Goal: Task Accomplishment & Management: Use online tool/utility

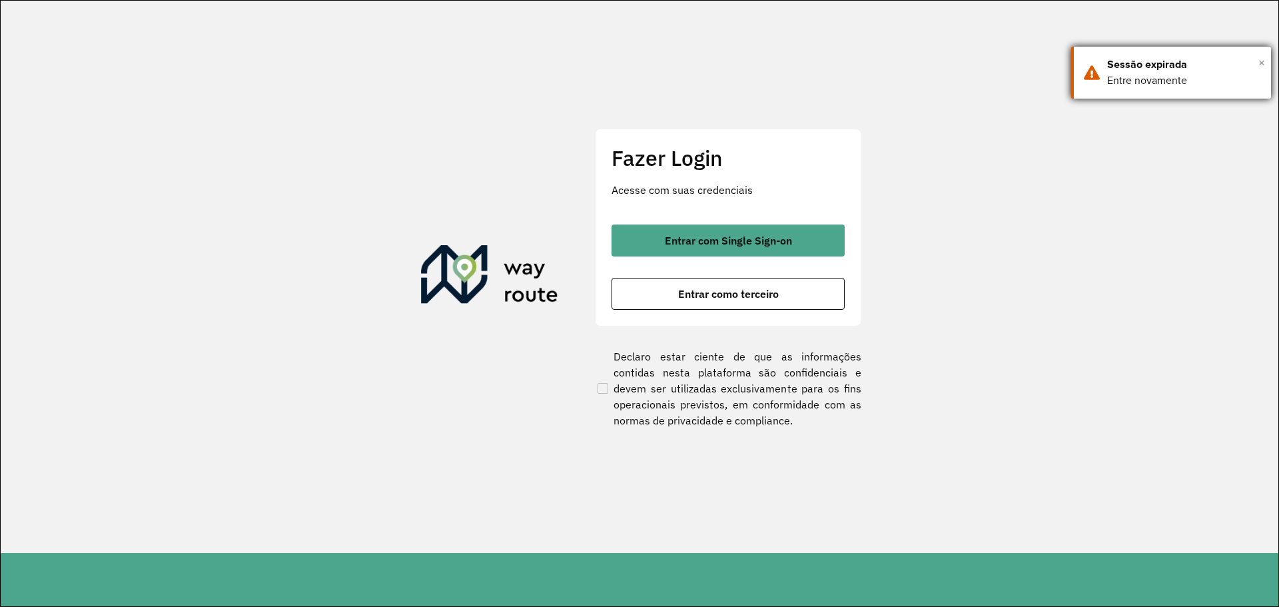
click at [1263, 61] on span "×" at bounding box center [1262, 63] width 7 height 20
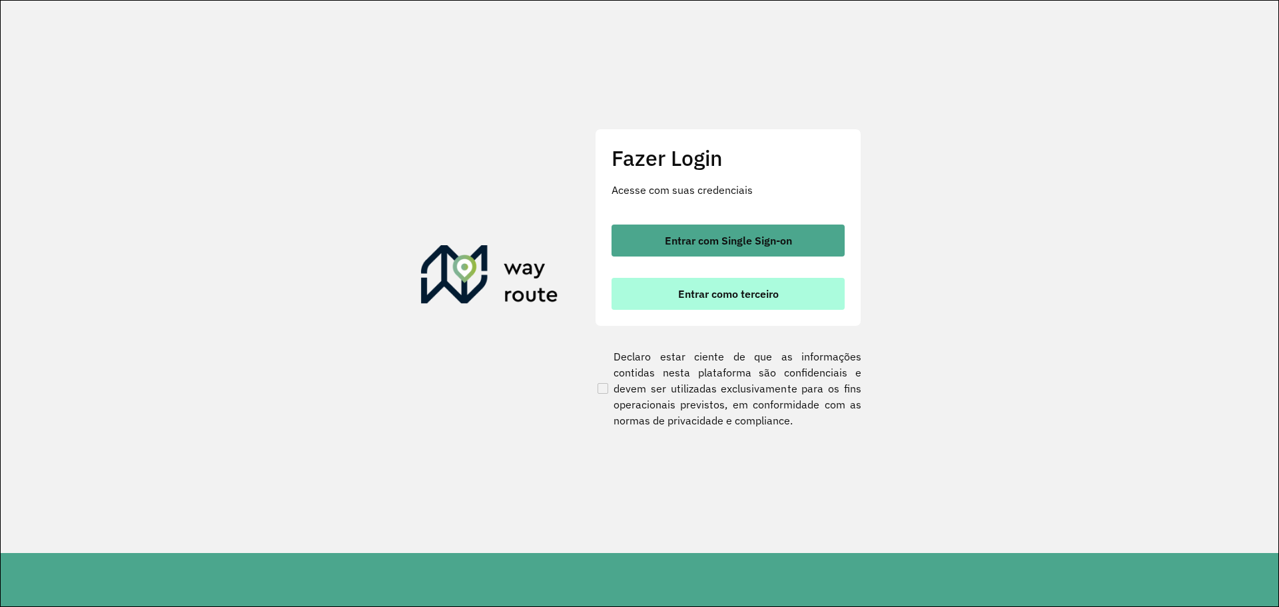
click at [703, 302] on button "Entrar como terceiro" at bounding box center [728, 294] width 233 height 32
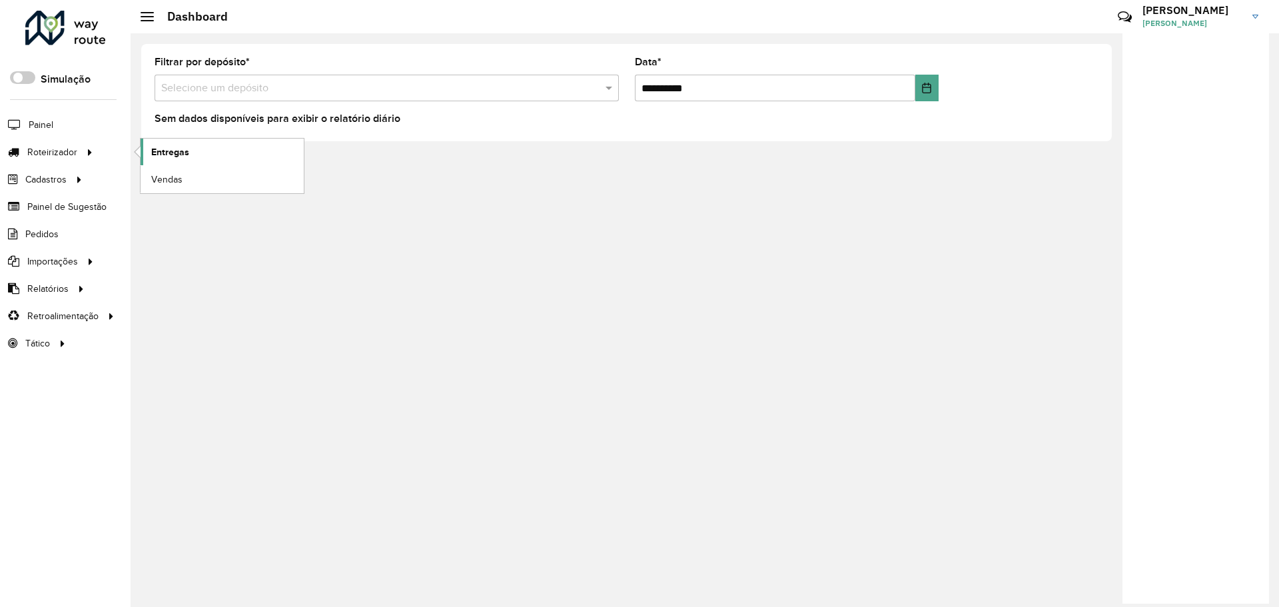
click at [189, 152] on span "Entregas" at bounding box center [170, 152] width 38 height 14
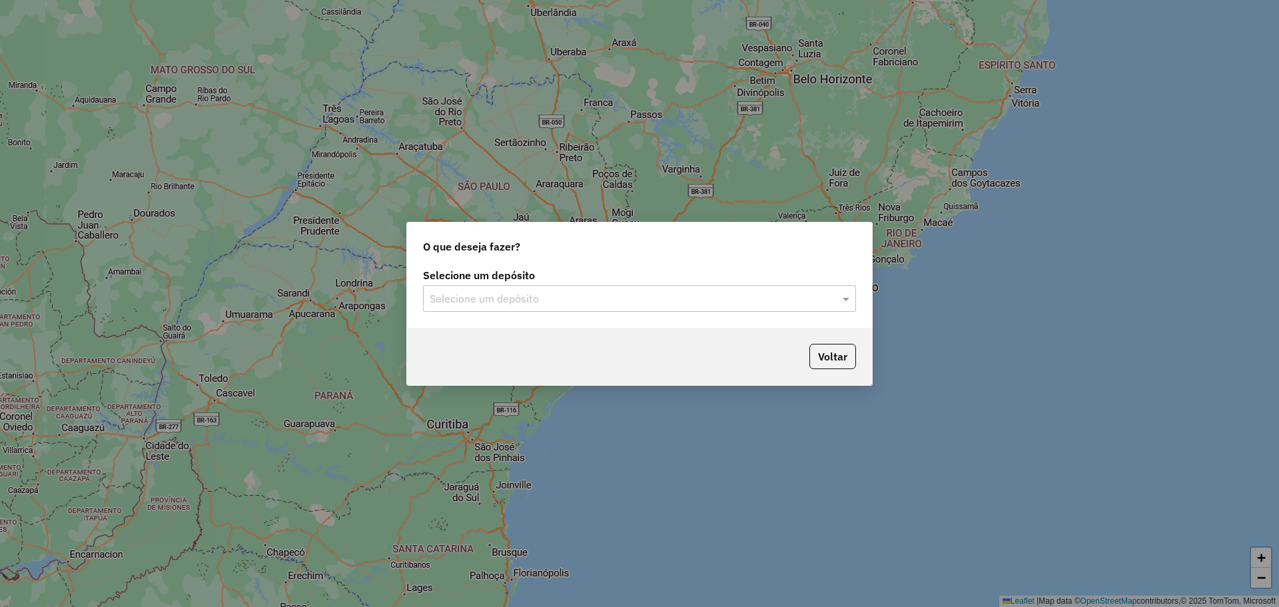
click at [468, 297] on input "text" at bounding box center [626, 299] width 393 height 16
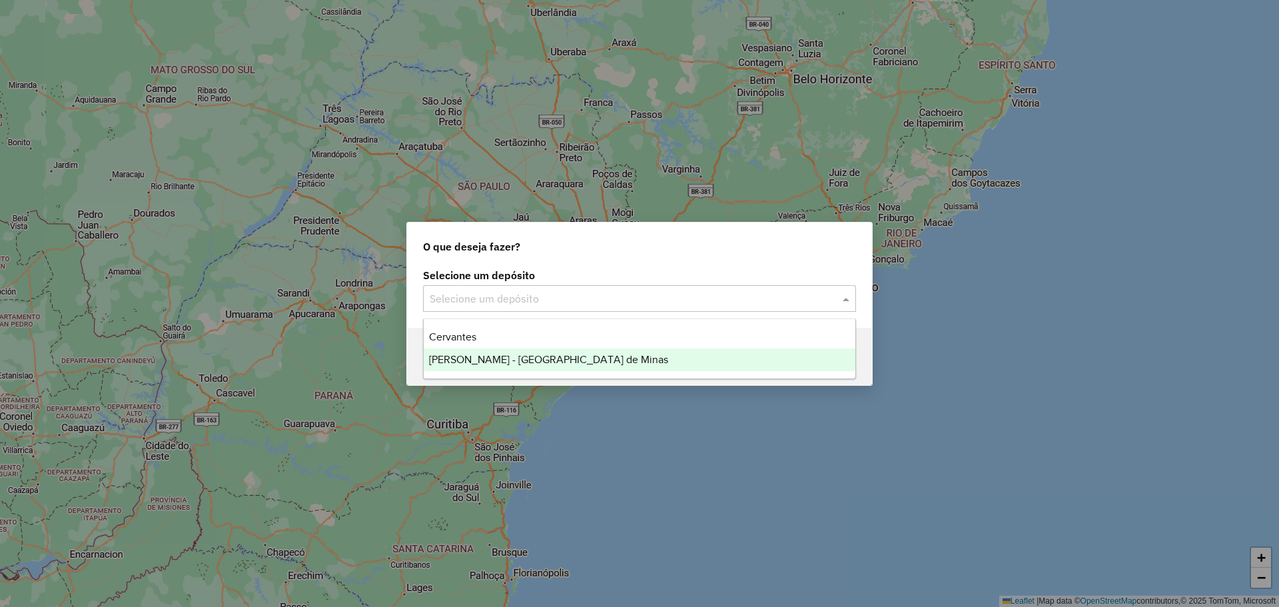
click at [474, 360] on span "[PERSON_NAME] - [GEOGRAPHIC_DATA] de Minas" at bounding box center [548, 359] width 239 height 11
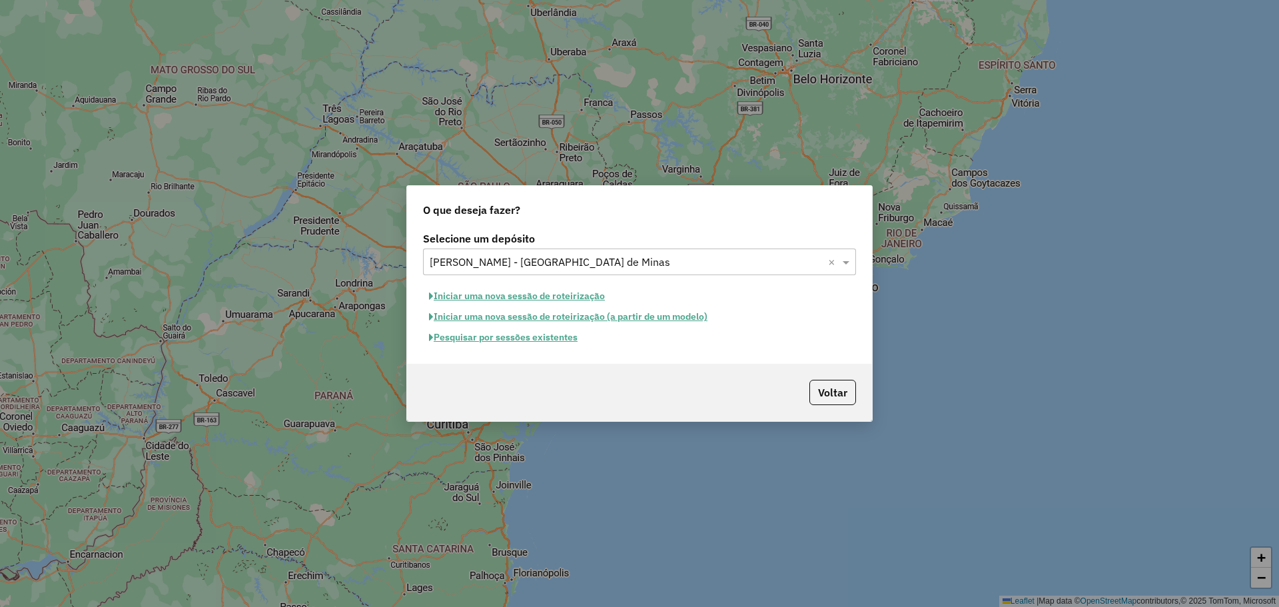
click at [490, 340] on button "Pesquisar por sessões existentes" at bounding box center [503, 337] width 161 height 21
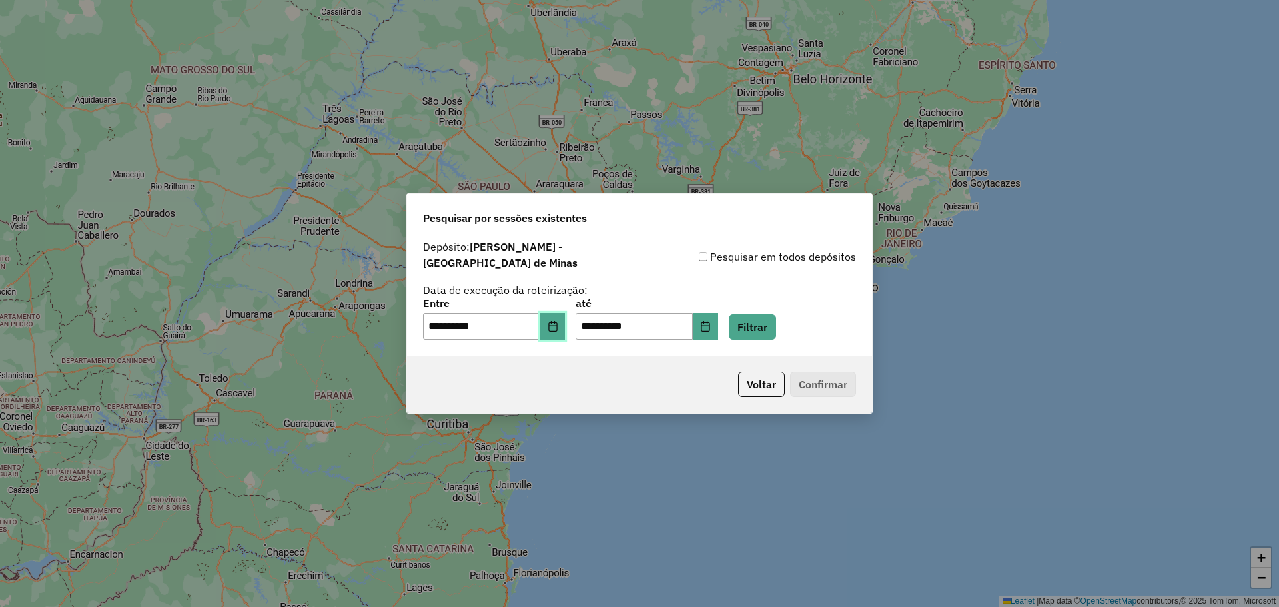
click at [565, 326] on button "Choose Date" at bounding box center [552, 326] width 25 height 27
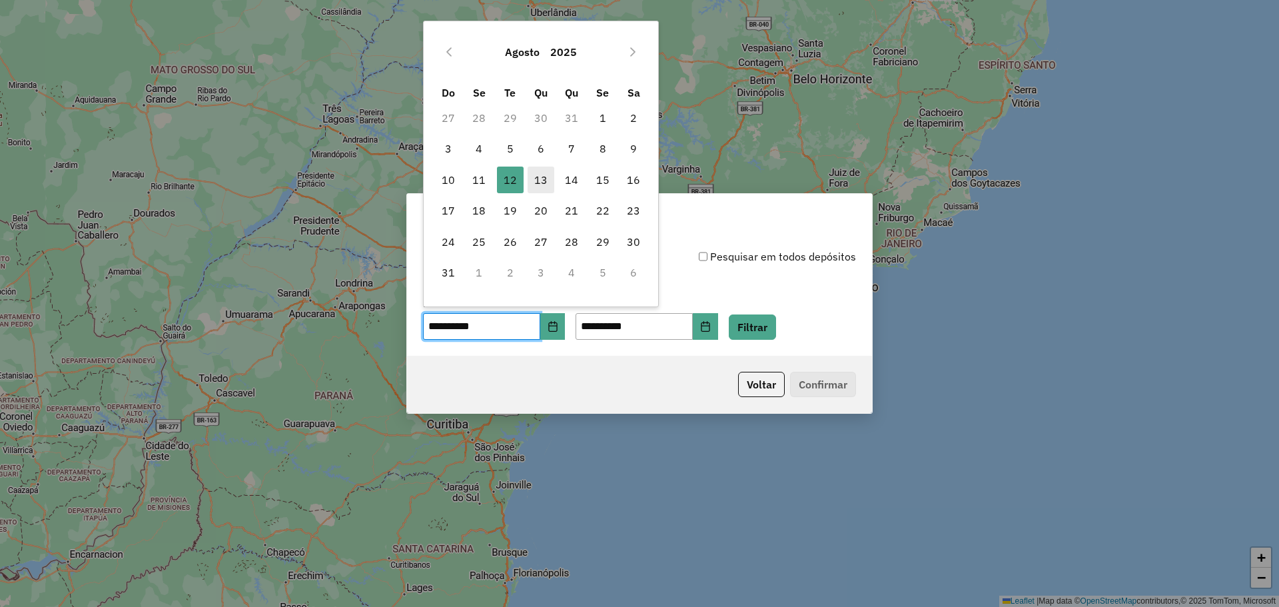
click at [539, 174] on span "13" at bounding box center [541, 180] width 27 height 27
type input "**********"
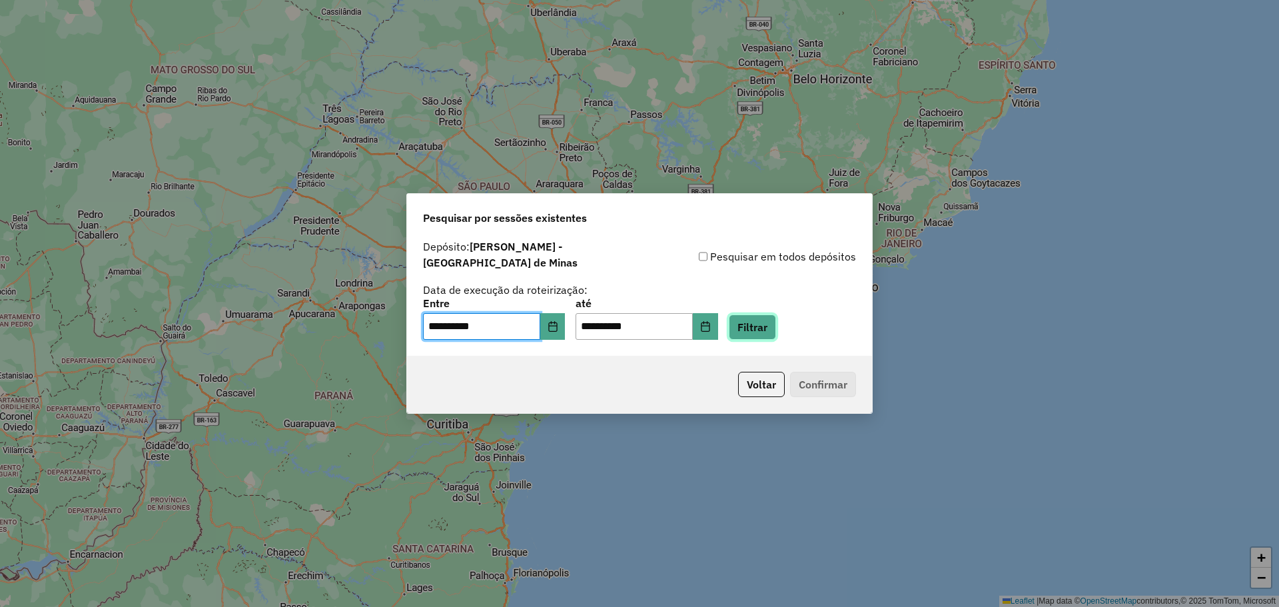
click at [776, 319] on button "Filtrar" at bounding box center [752, 326] width 47 height 25
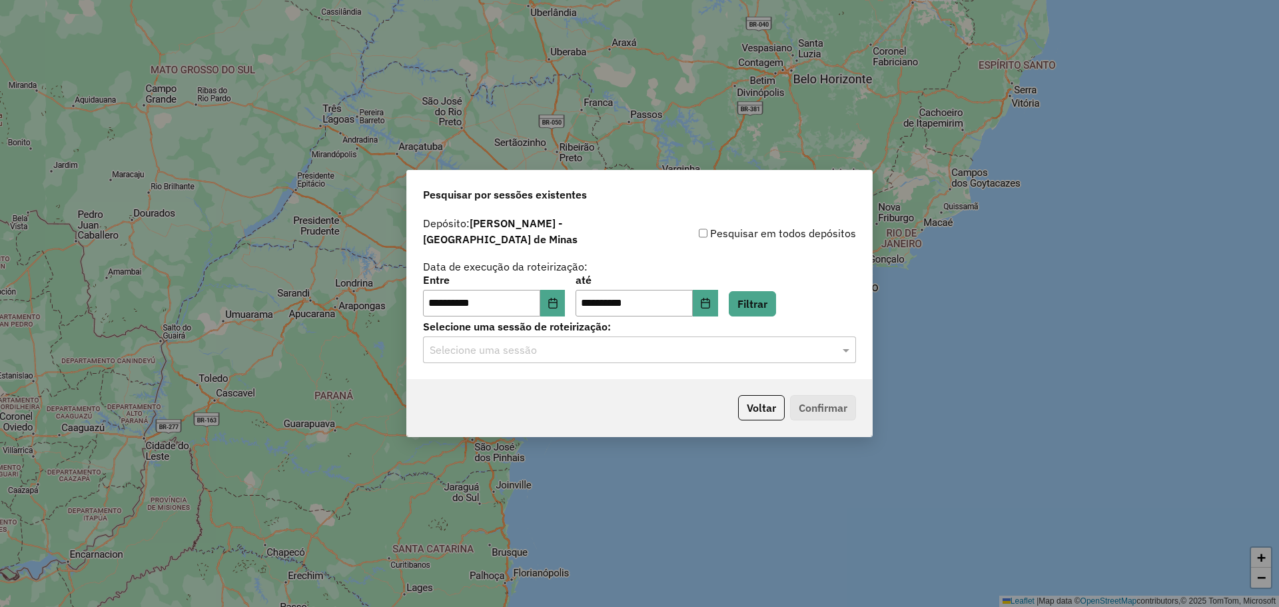
click at [542, 346] on input "text" at bounding box center [626, 350] width 393 height 16
click at [530, 386] on span "977975 - [DATE] 17:56" at bounding box center [479, 381] width 101 height 11
click at [835, 406] on button "Confirmar" at bounding box center [823, 407] width 66 height 25
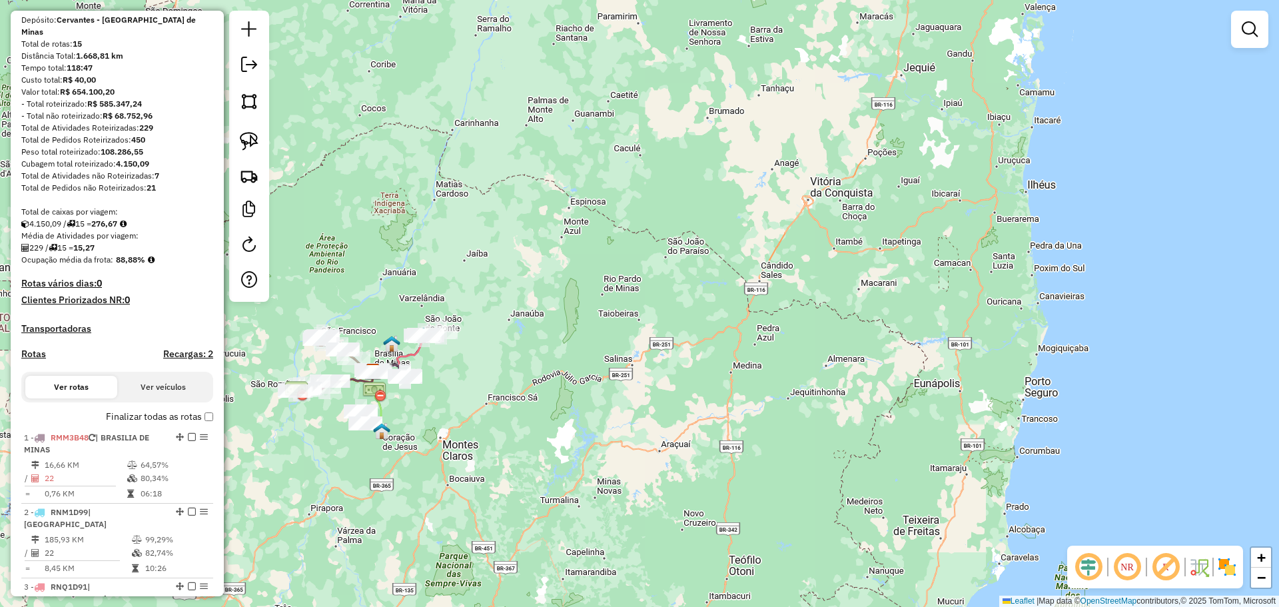
scroll to position [101, 0]
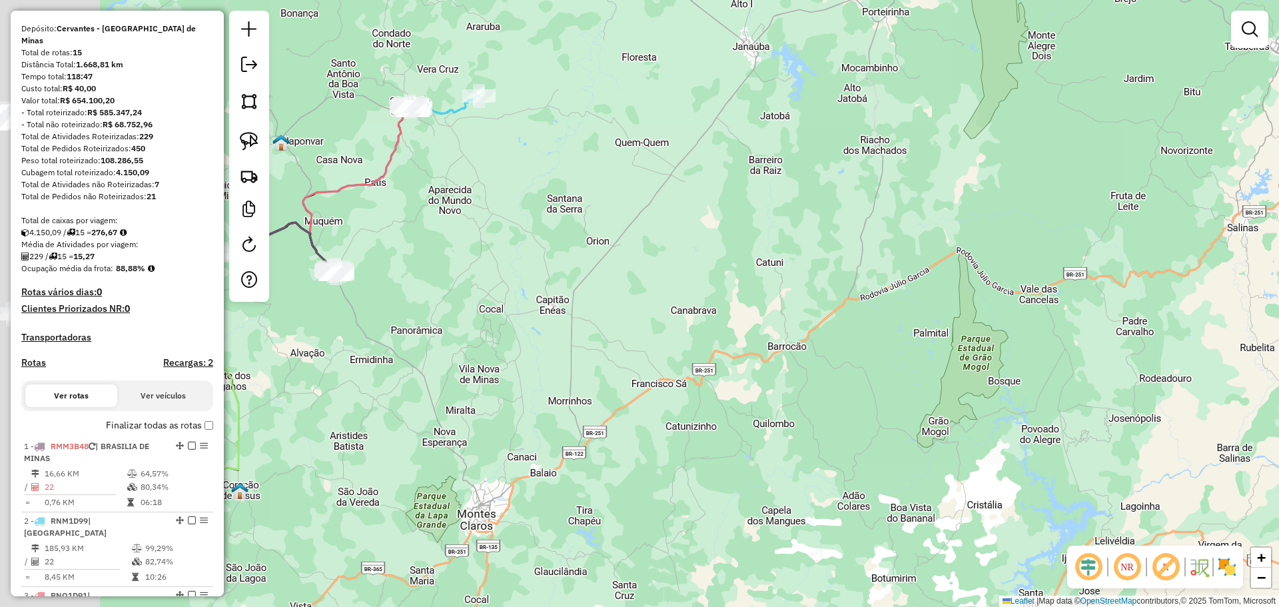
drag, startPoint x: 449, startPoint y: 347, endPoint x: 977, endPoint y: 347, distance: 527.7
click at [977, 347] on div "Janela de atendimento Grade de atendimento Capacidade Transportadoras Veículos …" at bounding box center [639, 303] width 1279 height 607
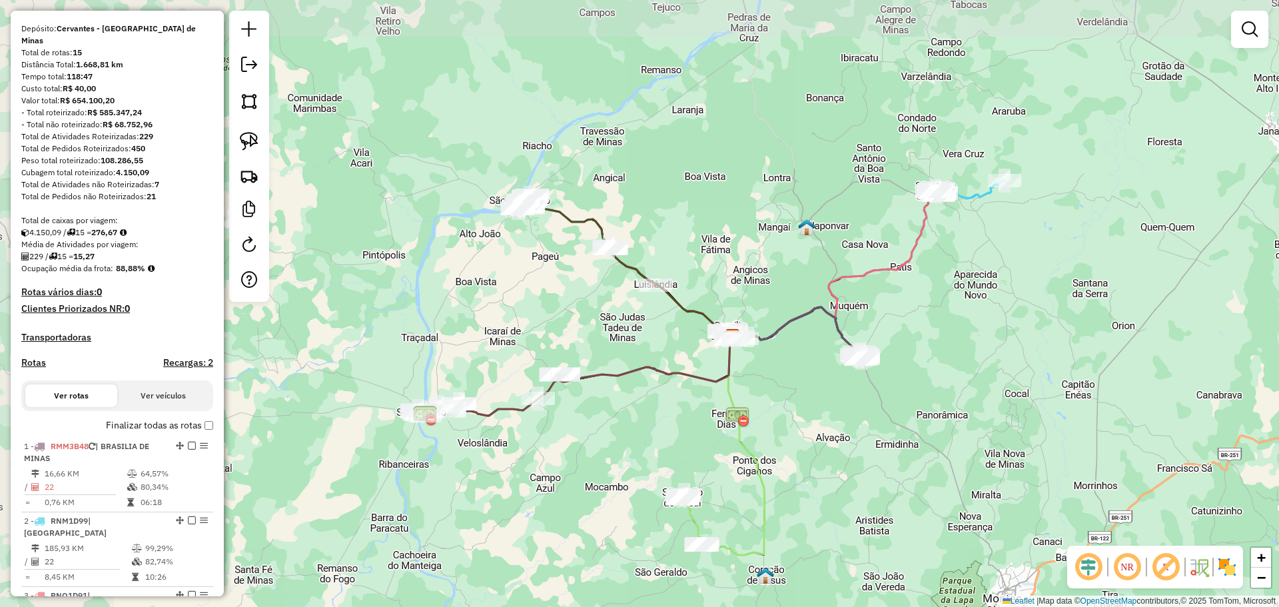
drag, startPoint x: 604, startPoint y: 389, endPoint x: 787, endPoint y: 470, distance: 199.6
click at [787, 470] on div "Janela de atendimento Grade de atendimento Capacidade Transportadoras Veículos …" at bounding box center [639, 303] width 1279 height 607
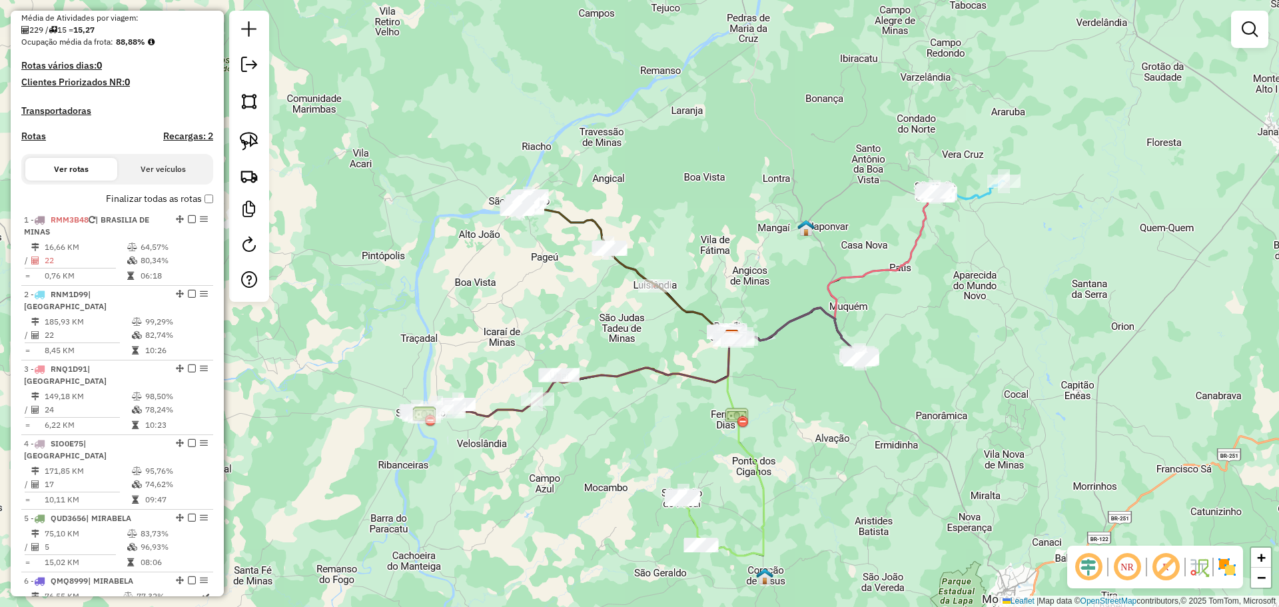
scroll to position [333, 0]
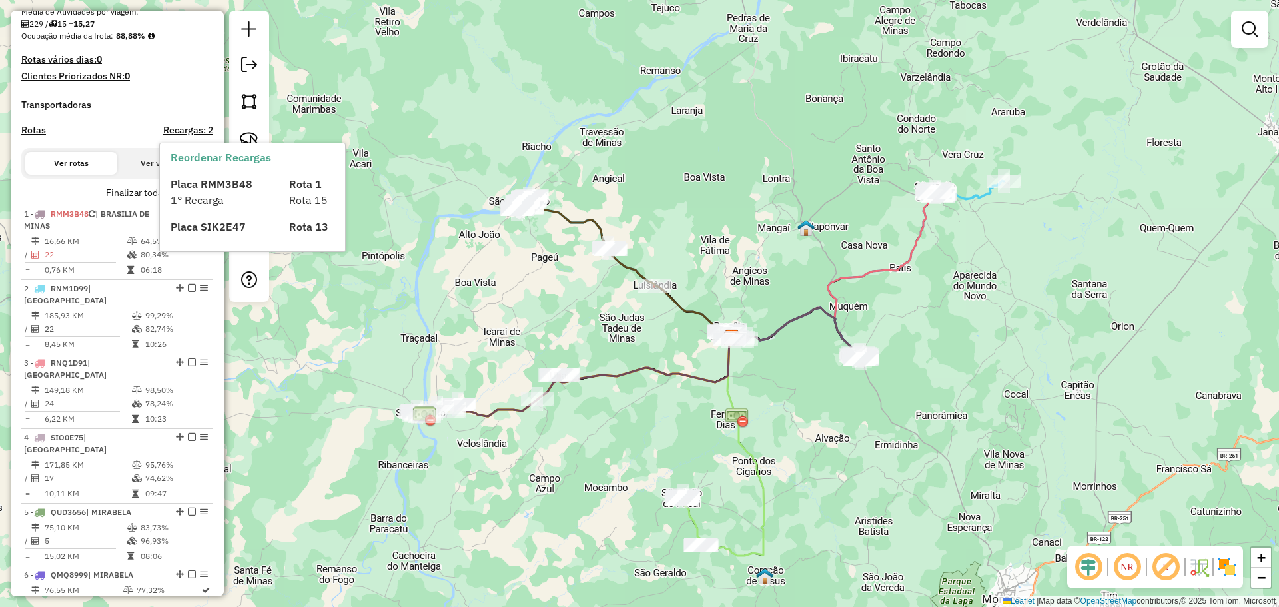
click at [175, 131] on h4 "Recargas: 2" at bounding box center [188, 130] width 50 height 11
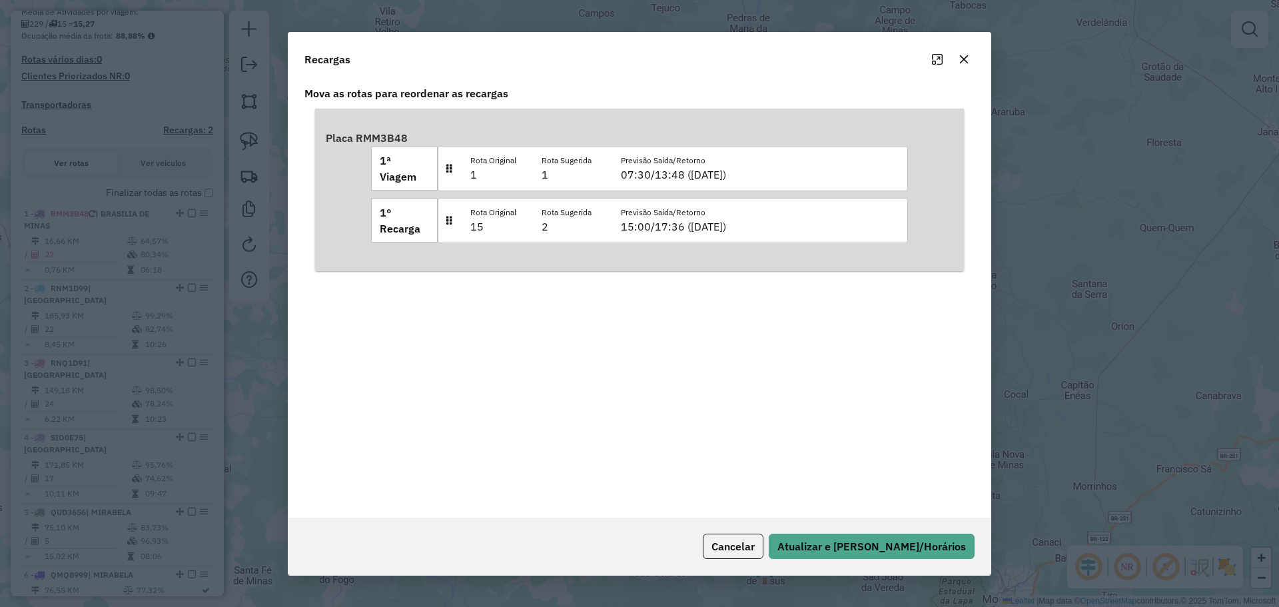
click at [966, 65] on button "button" at bounding box center [963, 59] width 21 height 21
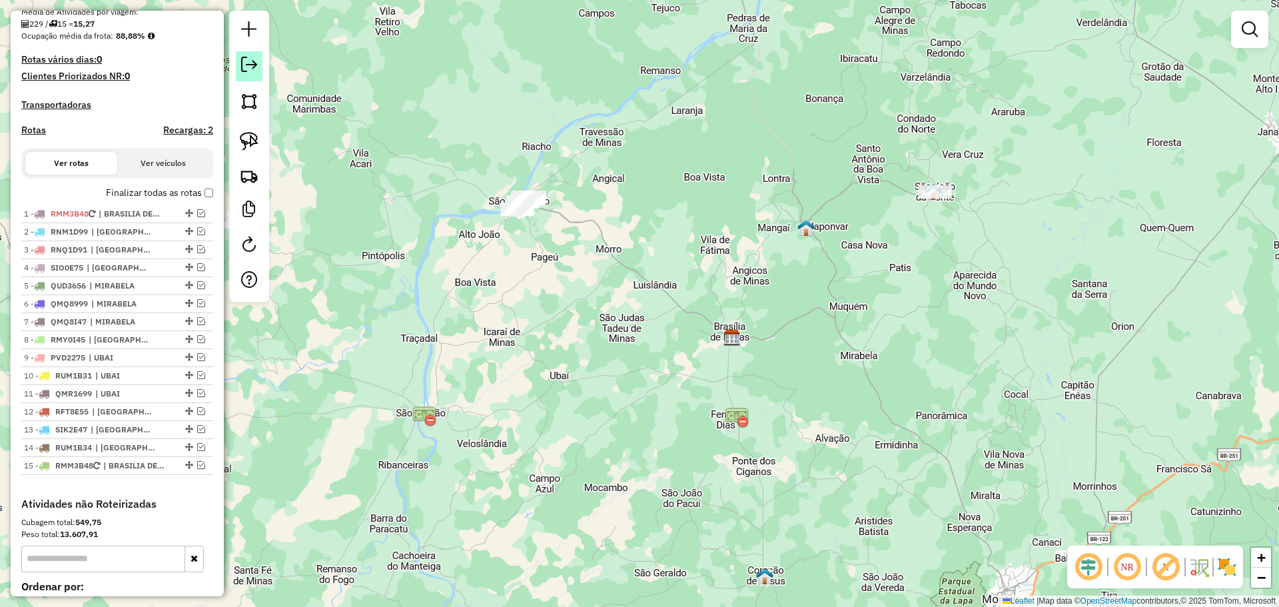
click at [249, 69] on em at bounding box center [249, 65] width 16 height 16
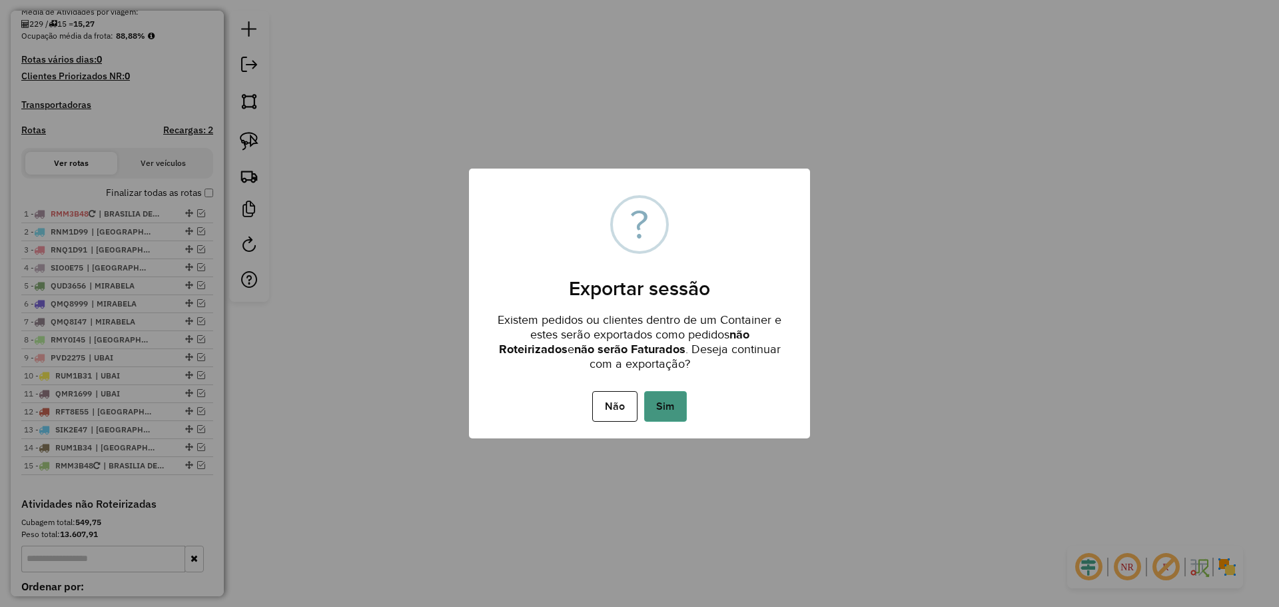
click at [656, 409] on button "Sim" at bounding box center [665, 406] width 43 height 31
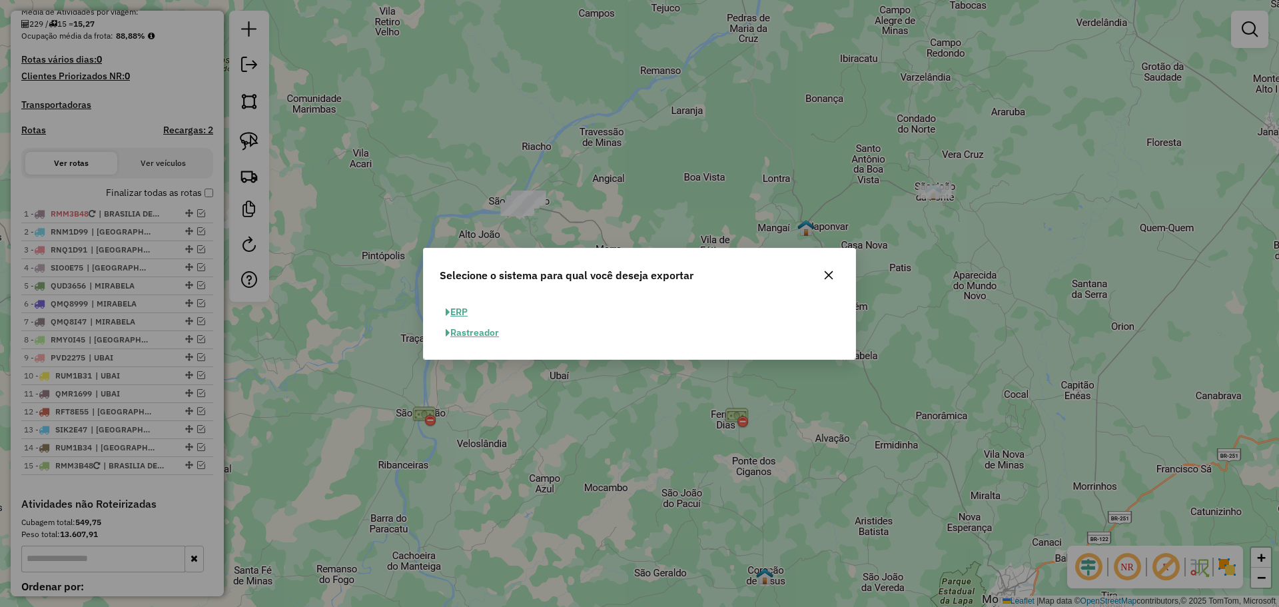
click at [457, 309] on button "ERP" at bounding box center [457, 312] width 34 height 21
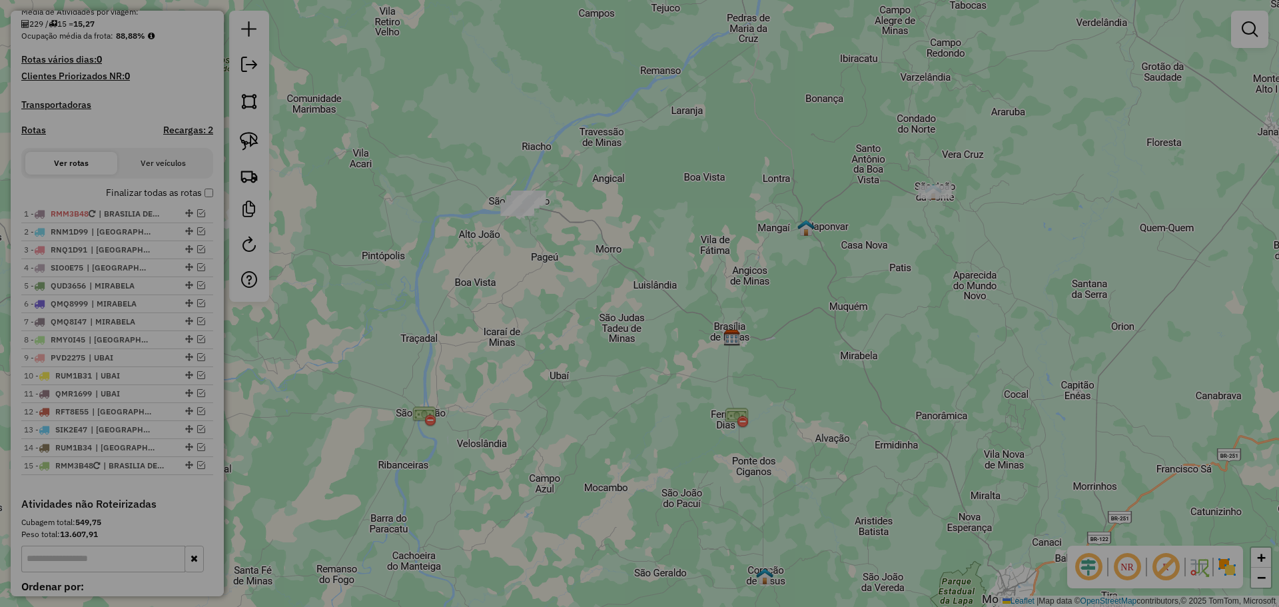
select select "**"
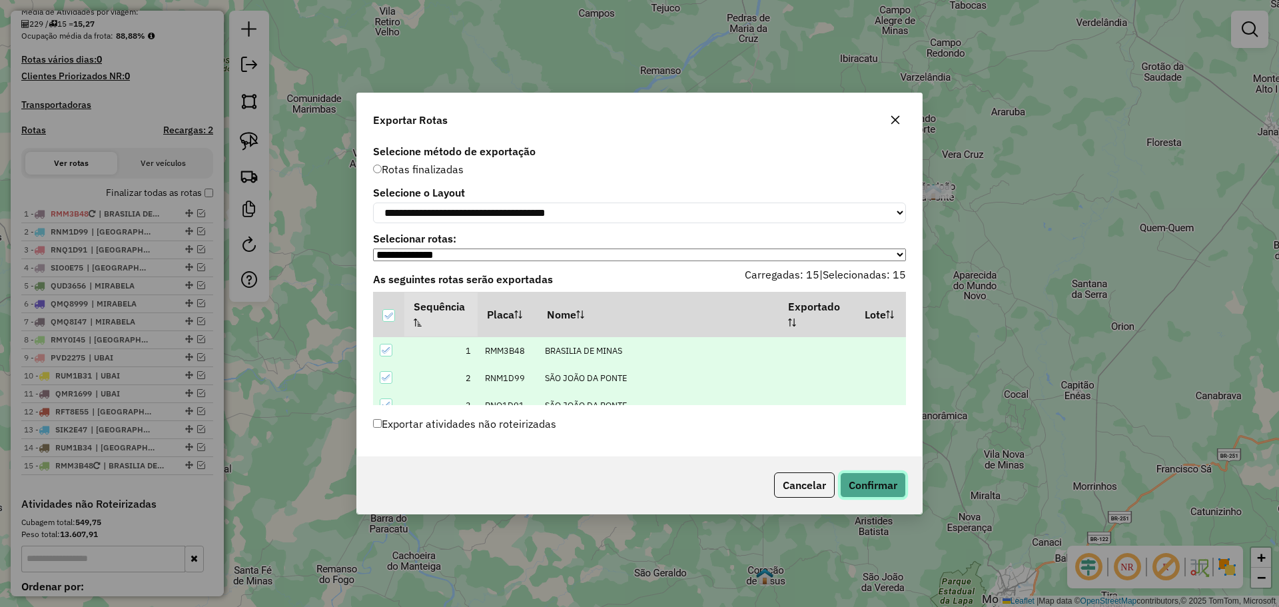
click at [879, 489] on button "Confirmar" at bounding box center [873, 484] width 66 height 25
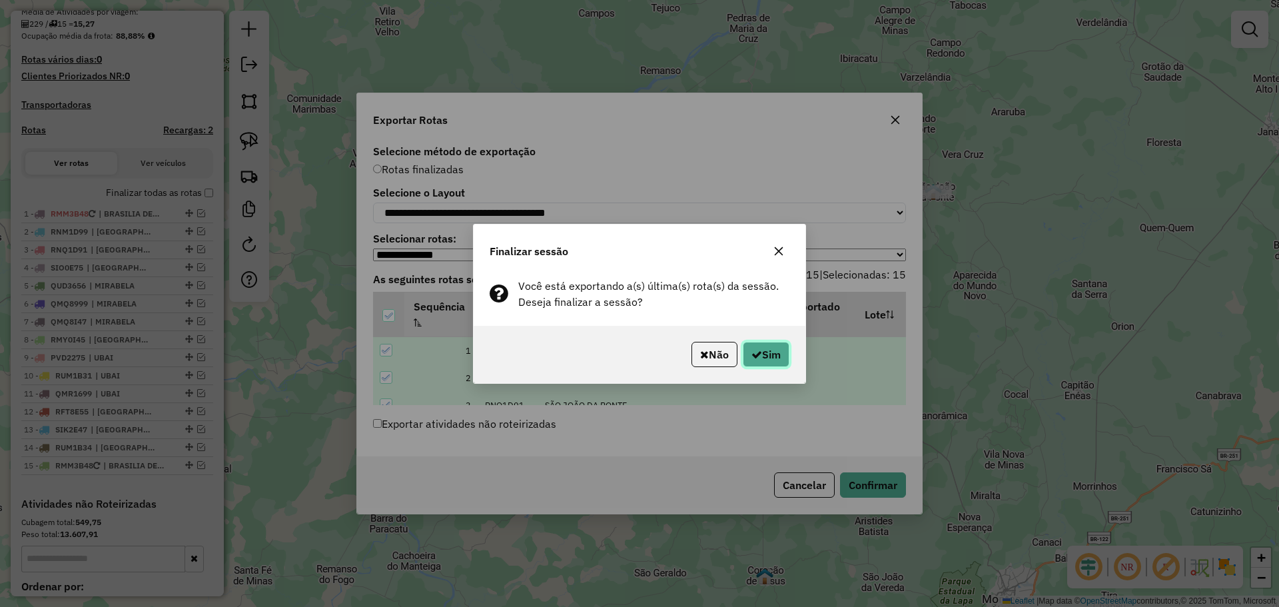
click at [752, 348] on button "Sim" at bounding box center [766, 354] width 47 height 25
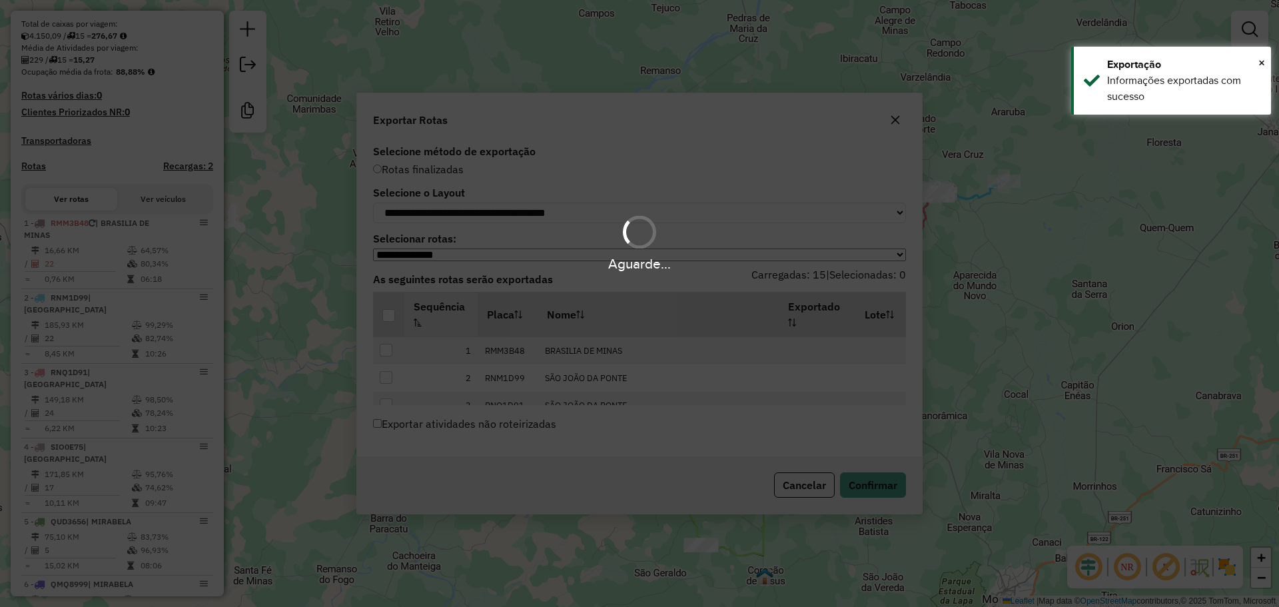
scroll to position [369, 0]
